Goal: Transaction & Acquisition: Purchase product/service

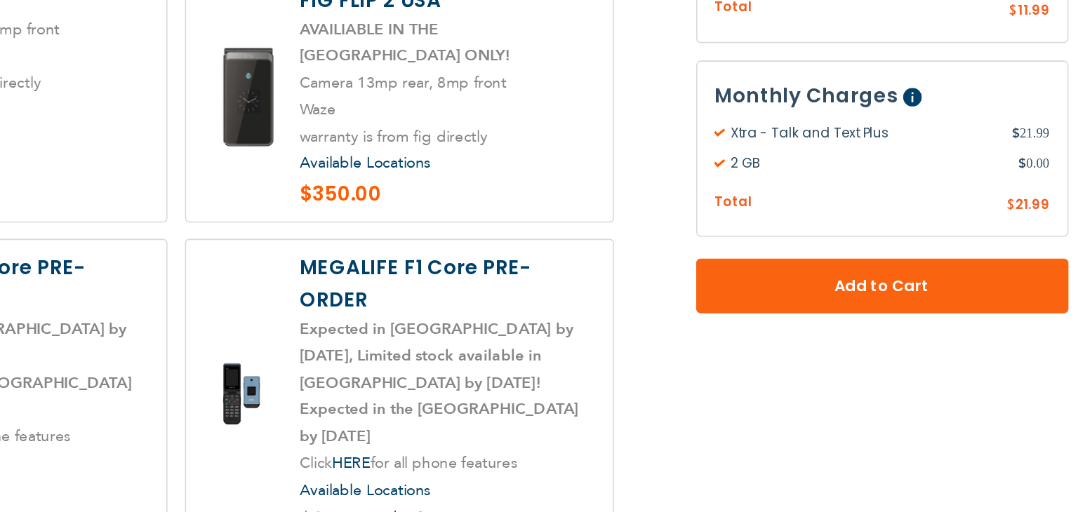
scroll to position [1722, 0]
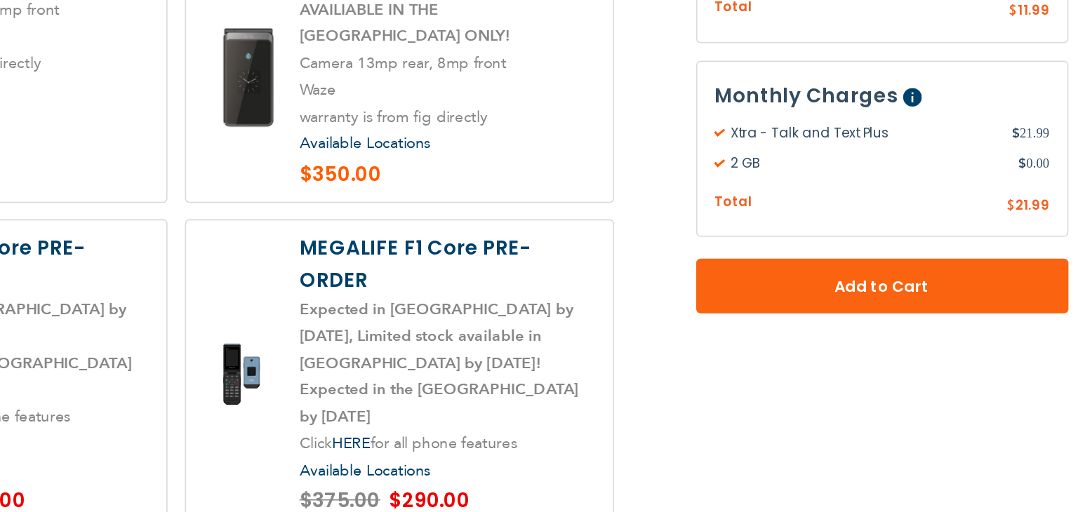
click at [580, 325] on label at bounding box center [537, 424] width 274 height 198
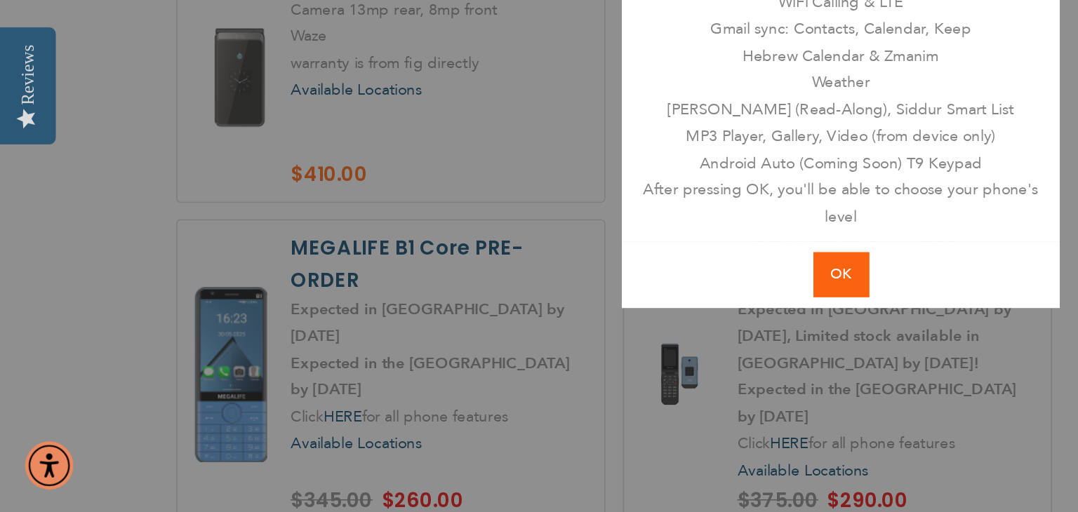
click at [539, 360] on span "OK" at bounding box center [539, 359] width 13 height 13
radio input "true"
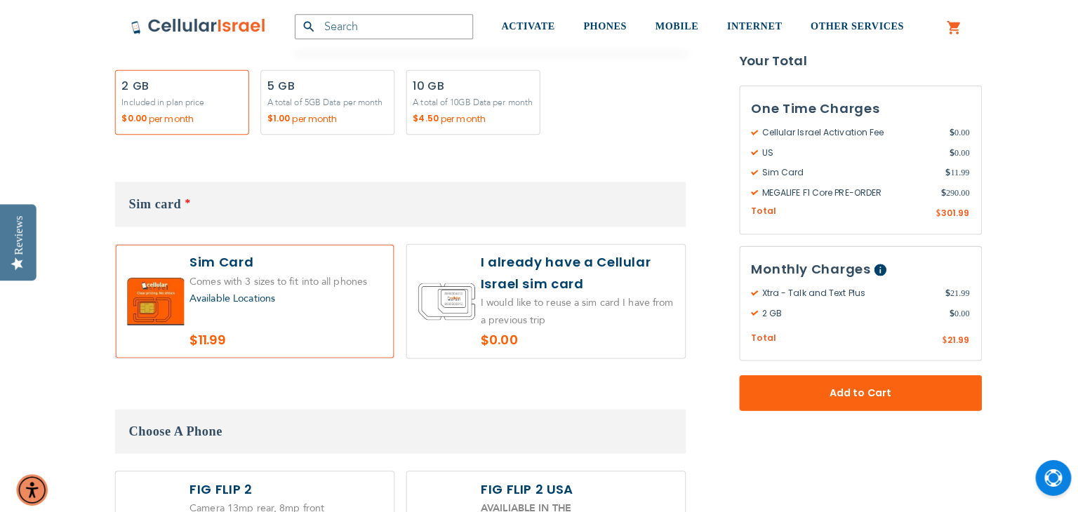
scroll to position [1411, 0]
click at [317, 340] on label at bounding box center [251, 297] width 274 height 112
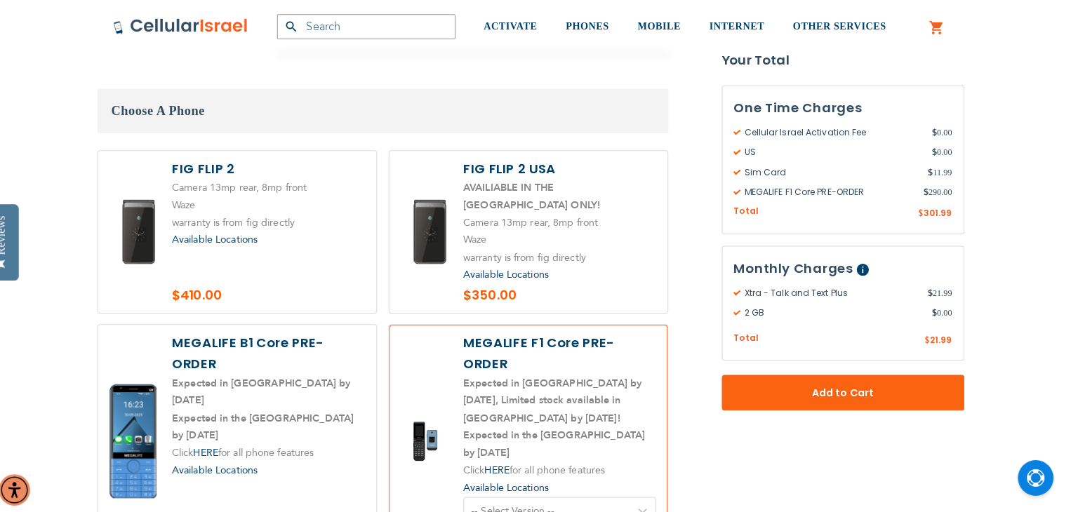
scroll to position [1725, 0]
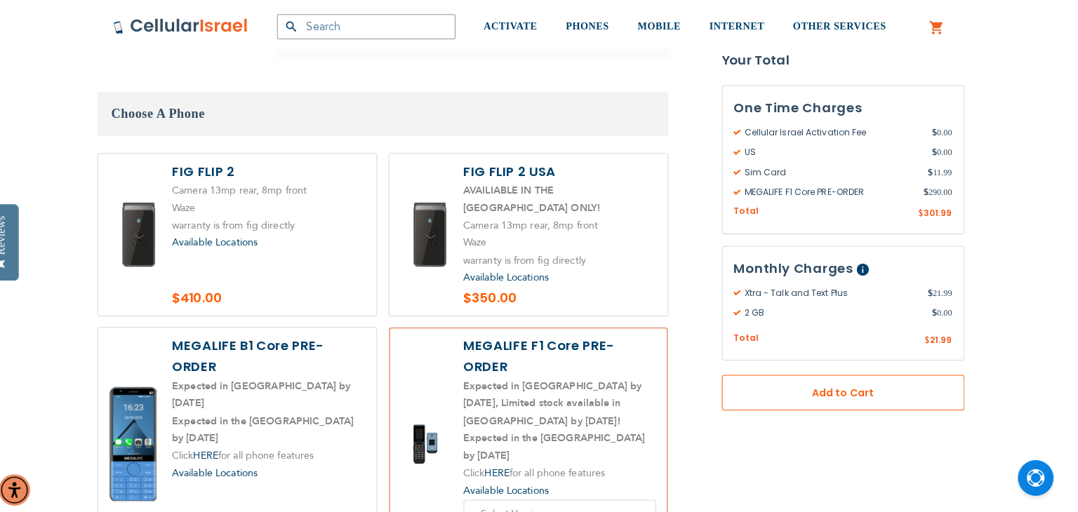
click at [910, 390] on span "Add to Cart" at bounding box center [846, 387] width 146 height 15
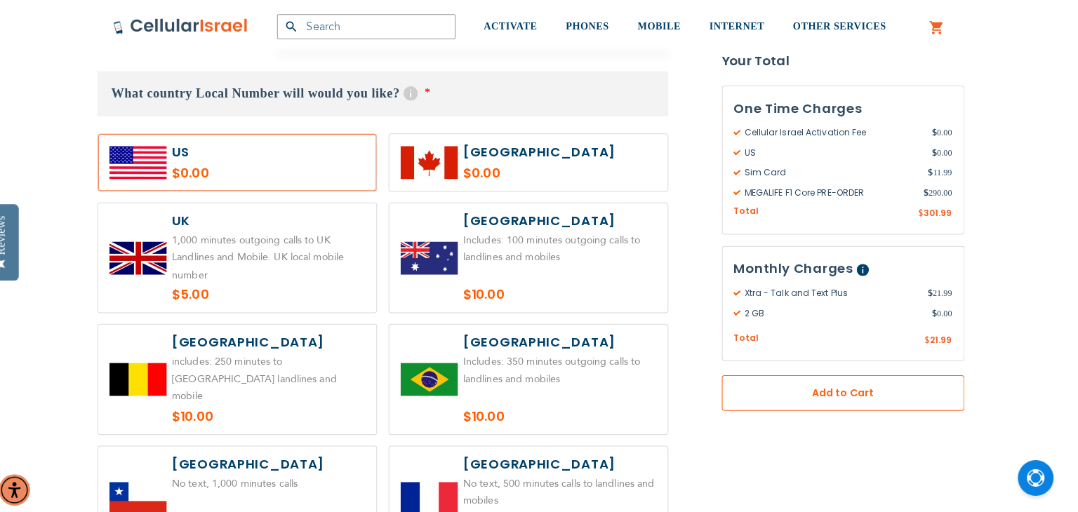
scroll to position [670, 0]
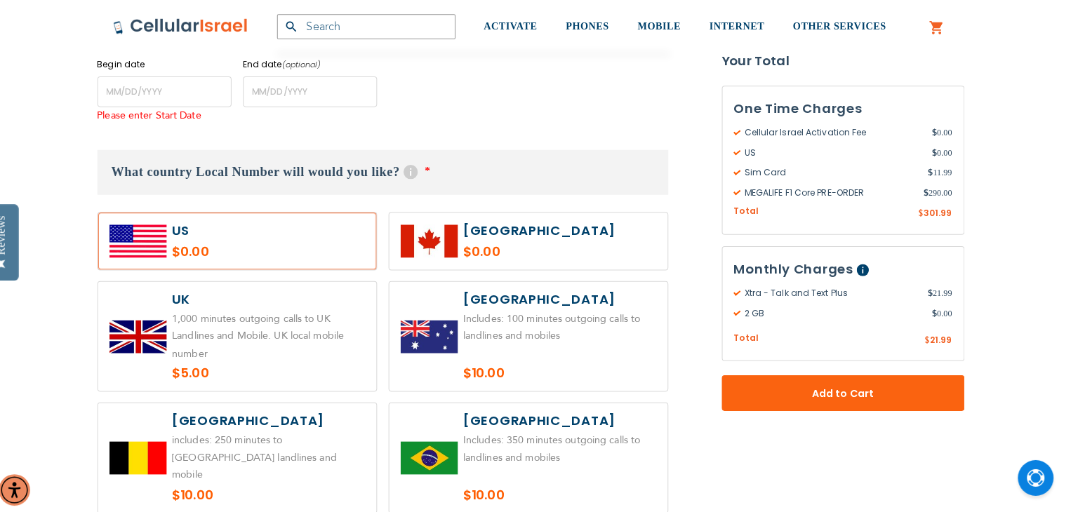
click at [348, 260] on label at bounding box center [251, 237] width 274 height 56
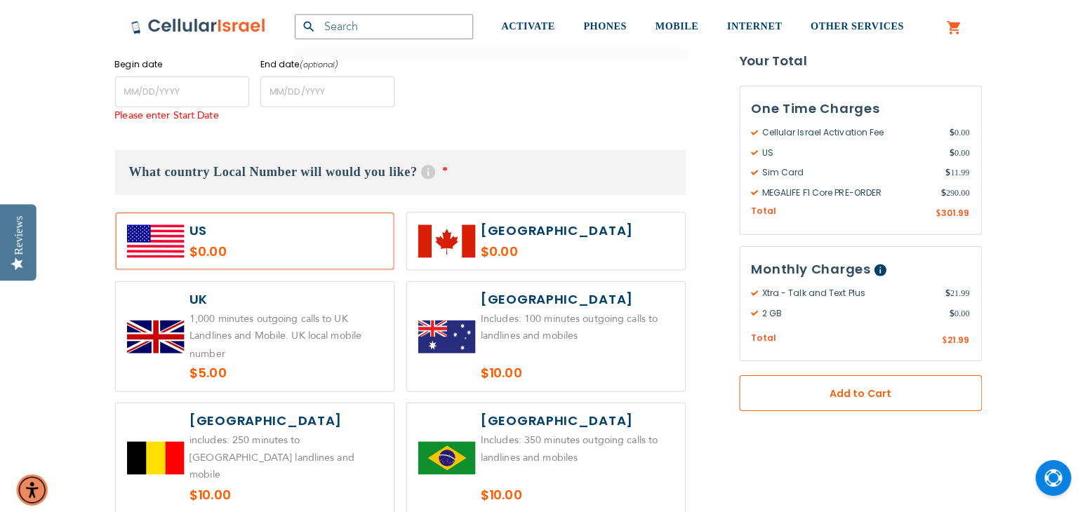
click at [793, 380] on span "Add to Cart" at bounding box center [846, 387] width 146 height 15
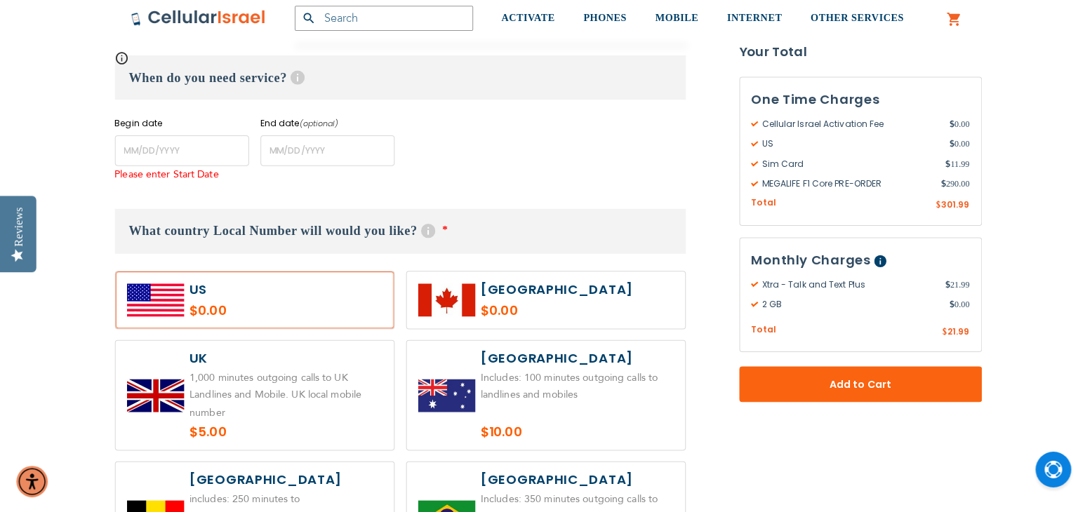
scroll to position [608, 0]
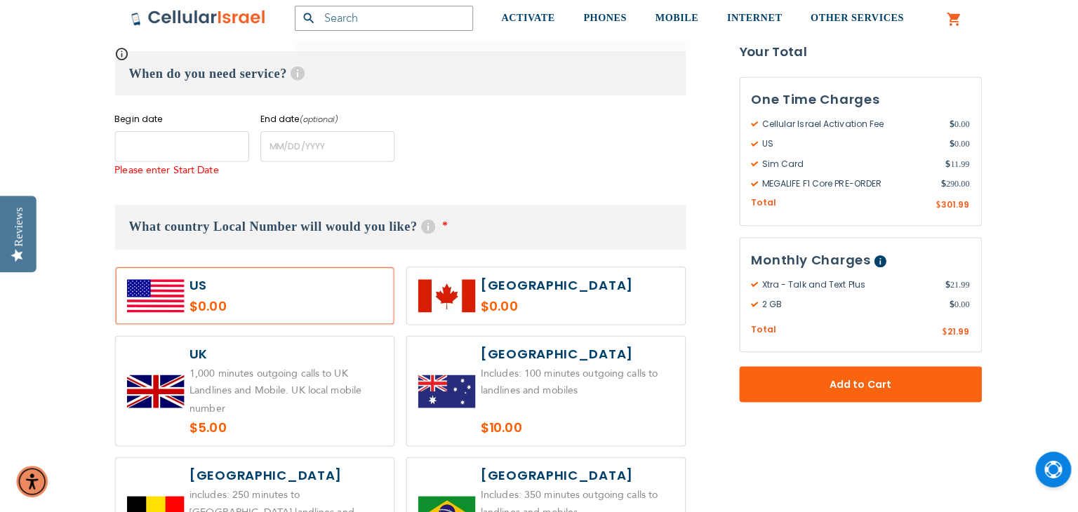
click at [195, 154] on input "name" at bounding box center [179, 153] width 132 height 30
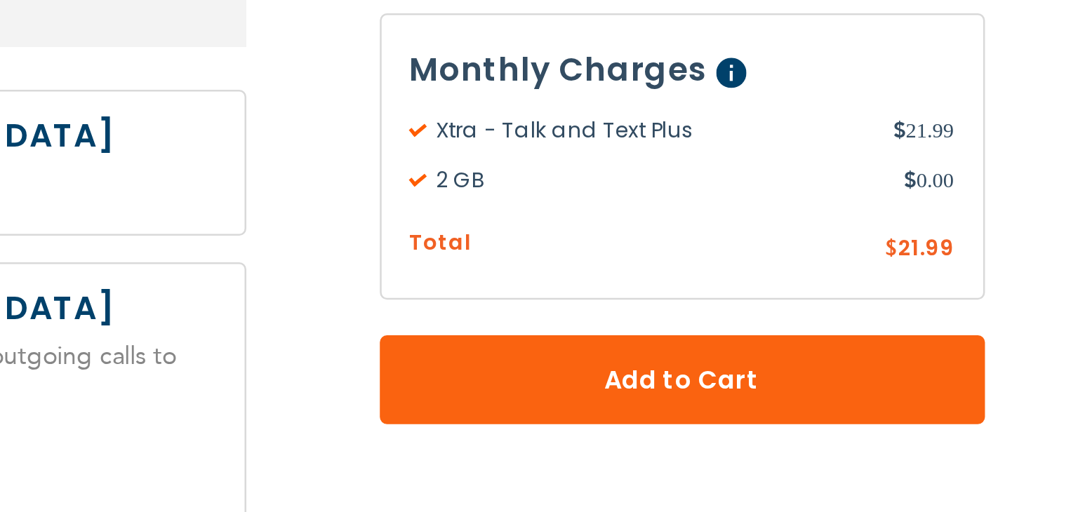
scroll to position [606, 0]
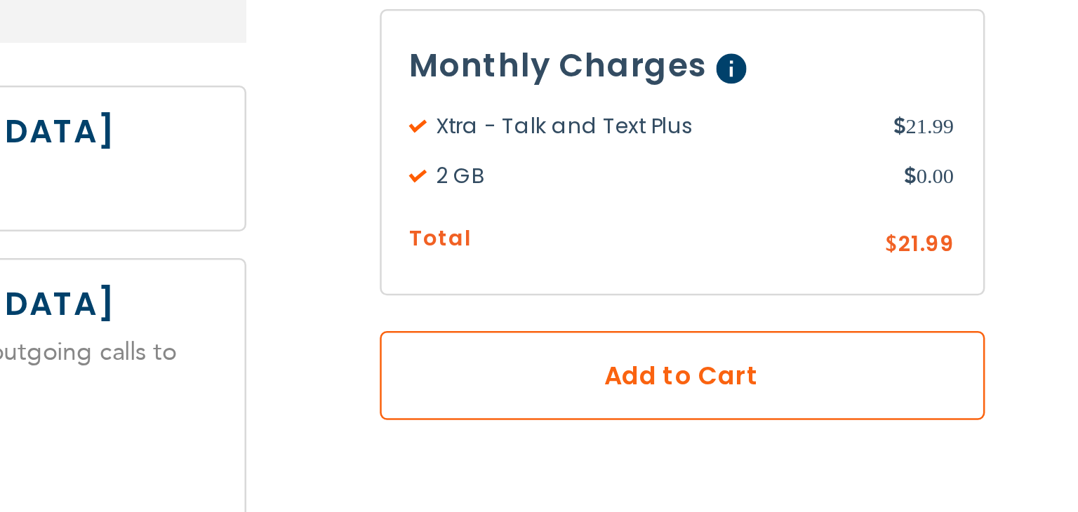
click at [835, 390] on span "Add to Cart" at bounding box center [846, 387] width 146 height 15
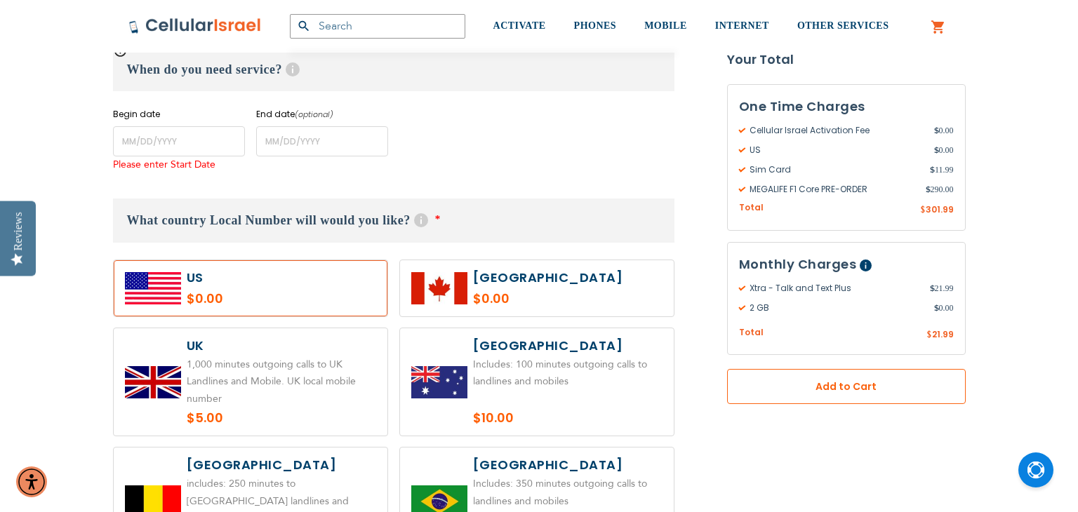
scroll to position [623, 0]
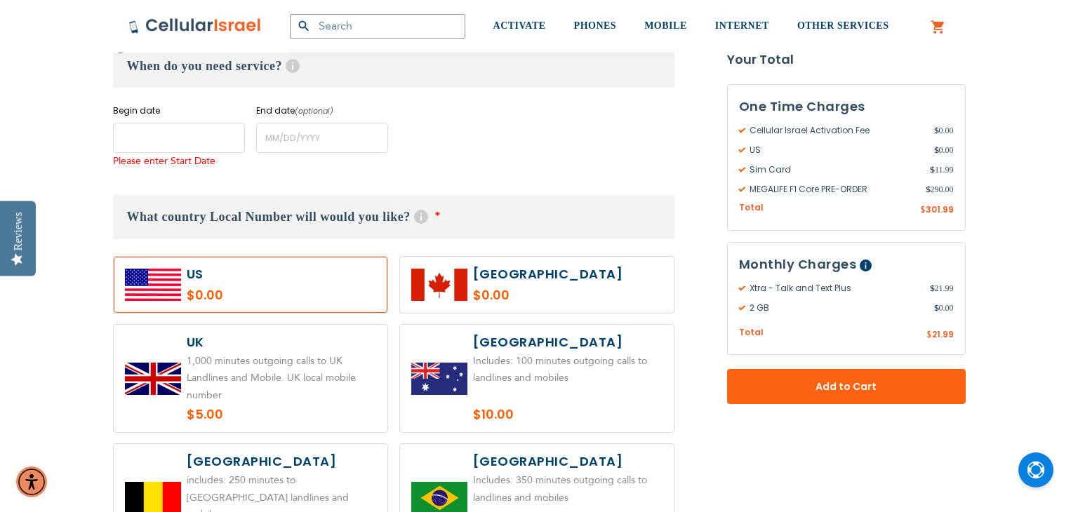
click at [150, 126] on input "name" at bounding box center [179, 138] width 132 height 30
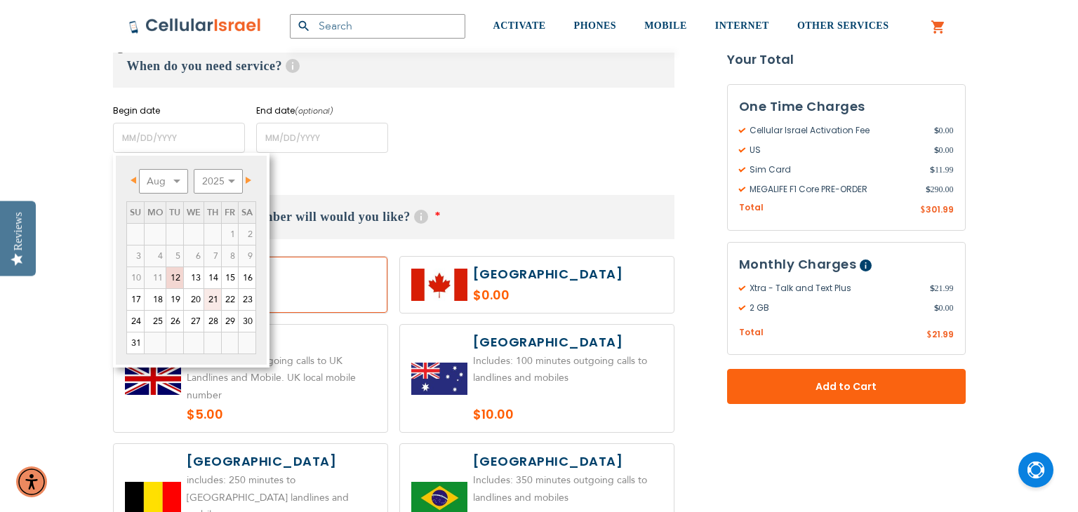
click at [209, 305] on link "21" at bounding box center [212, 299] width 17 height 21
type input "[DATE]"
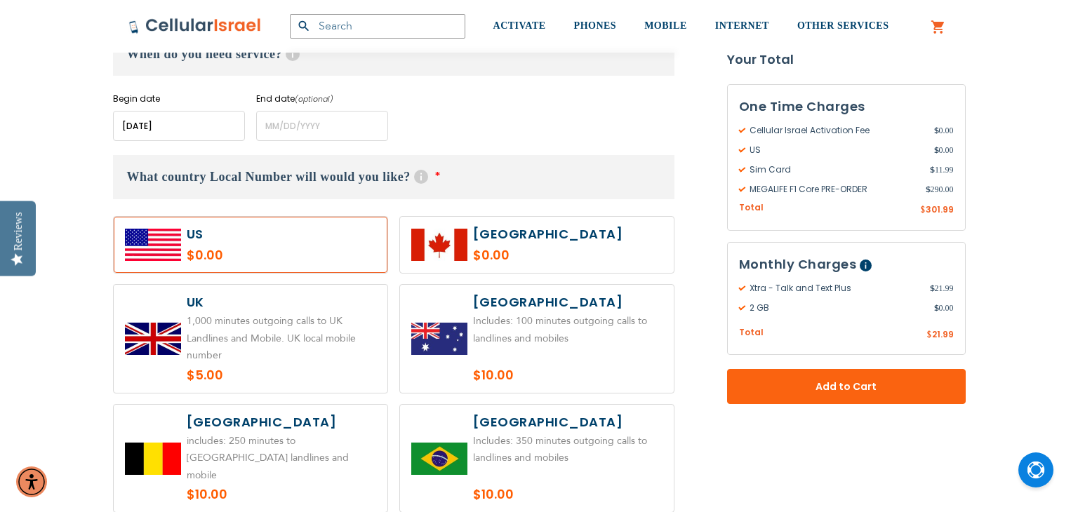
scroll to position [635, 0]
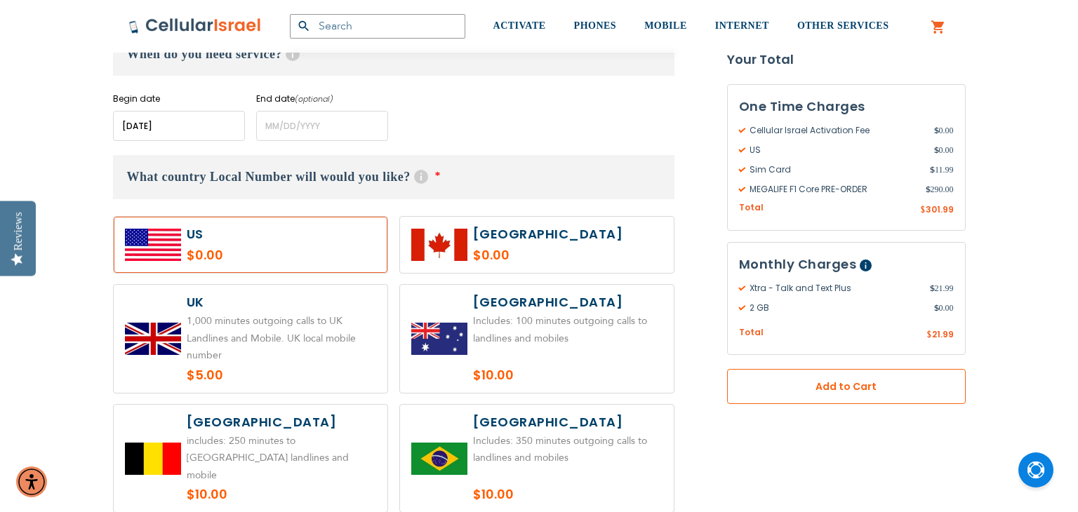
click at [911, 398] on button "Add to Cart" at bounding box center [846, 386] width 239 height 35
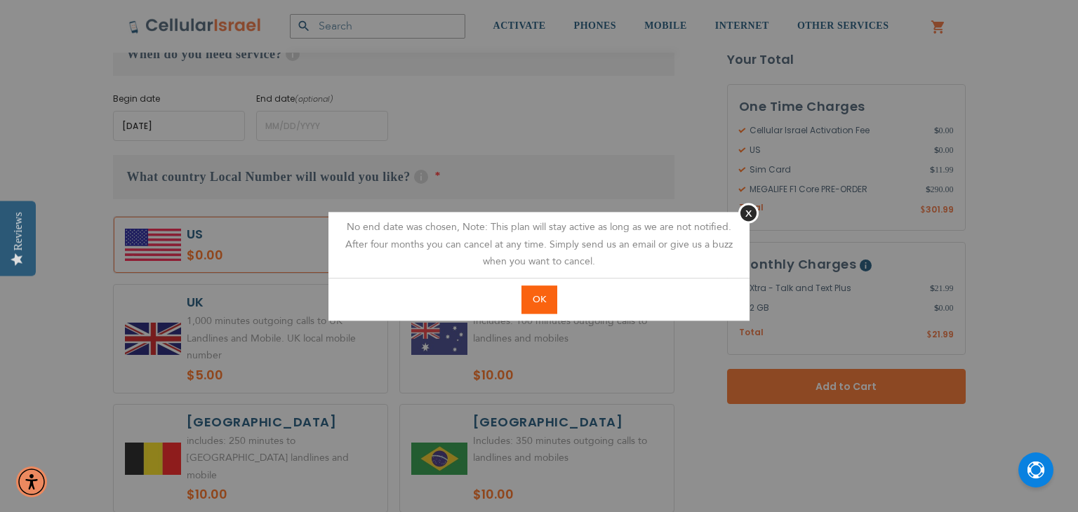
click at [549, 302] on button "OK" at bounding box center [540, 300] width 36 height 29
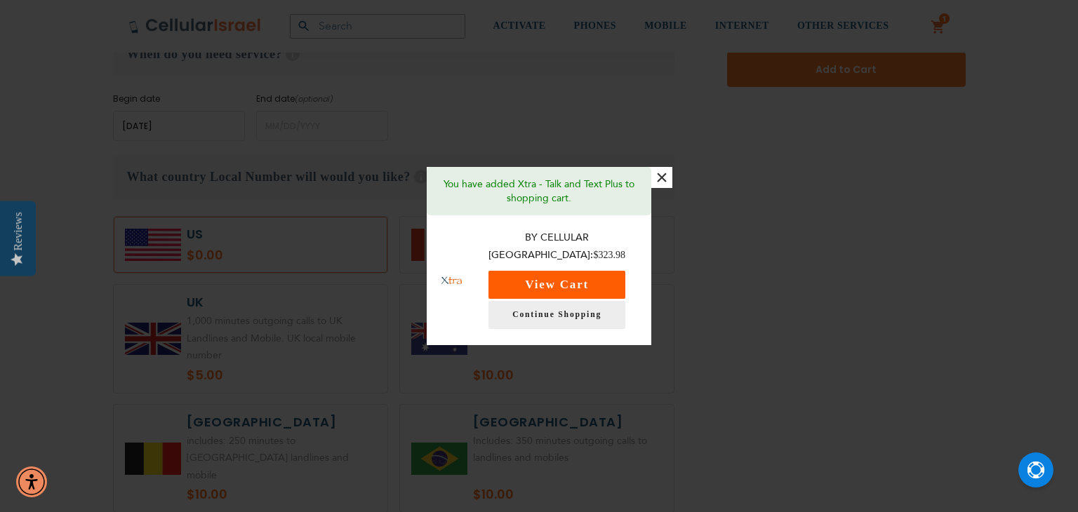
click at [564, 284] on button "View Cart" at bounding box center [557, 285] width 137 height 28
